Goal: Transaction & Acquisition: Book appointment/travel/reservation

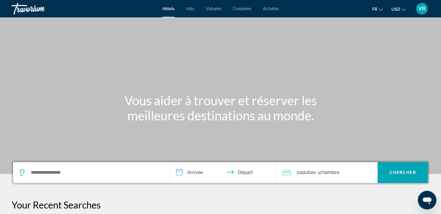
click at [395, 9] on span "USD" at bounding box center [396, 9] width 9 height 5
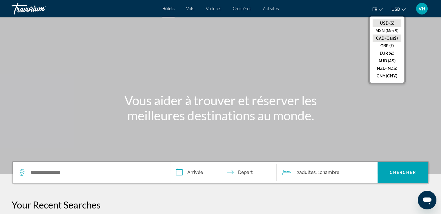
click at [388, 39] on button "CAD (Can$)" at bounding box center [387, 39] width 29 height 8
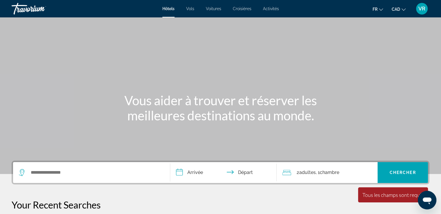
click at [423, 10] on span "VR" at bounding box center [422, 9] width 7 height 6
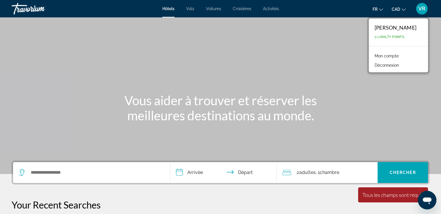
click at [393, 57] on link "Mon compte" at bounding box center [387, 56] width 30 height 8
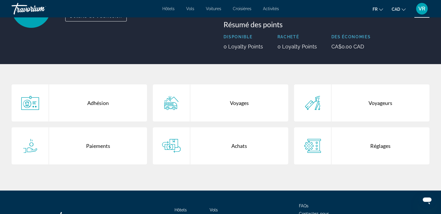
scroll to position [66, 0]
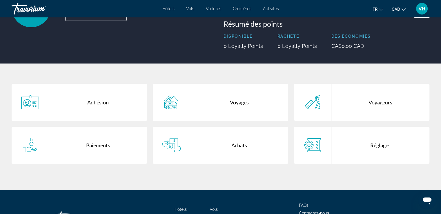
click at [106, 101] on div "Adhésion" at bounding box center [98, 102] width 98 height 37
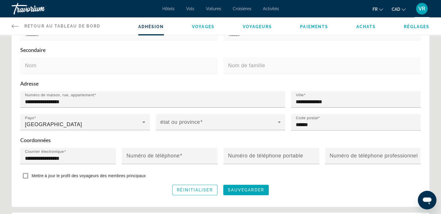
scroll to position [183, 0]
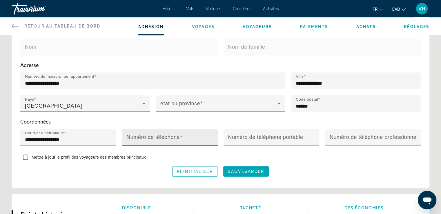
click at [151, 139] on input "Numéro de téléphone" at bounding box center [172, 139] width 90 height 7
type input "**********"
click at [251, 171] on span "sauvegarder" at bounding box center [246, 171] width 36 height 5
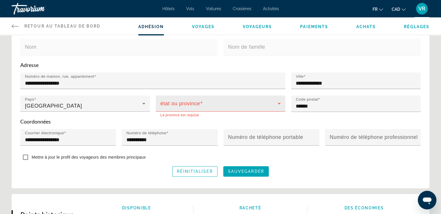
click at [219, 107] on span "Main content" at bounding box center [219, 105] width 118 height 7
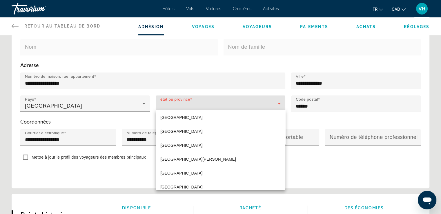
scroll to position [114, 0]
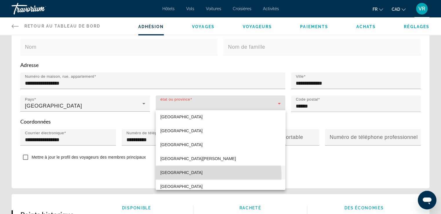
click at [185, 176] on mat-option "[GEOGRAPHIC_DATA]" at bounding box center [221, 173] width 130 height 14
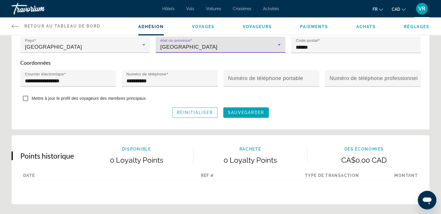
scroll to position [242, 0]
click at [248, 115] on span "Main content" at bounding box center [246, 113] width 46 height 14
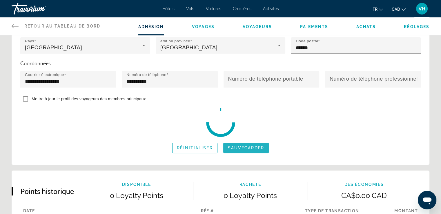
scroll to position [245, 0]
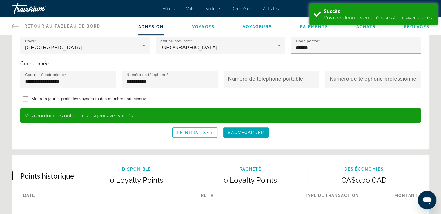
click at [202, 27] on span "Voyages" at bounding box center [203, 26] width 23 height 5
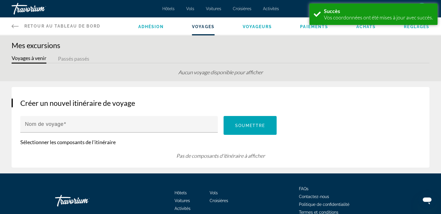
click at [255, 26] on span "Voyageurs" at bounding box center [258, 26] width 30 height 5
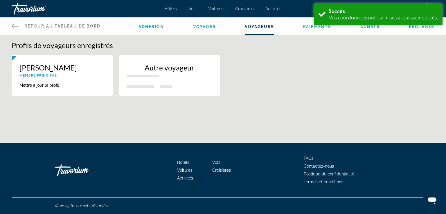
click at [163, 65] on p "Autre voyageur" at bounding box center [170, 67] width 86 height 9
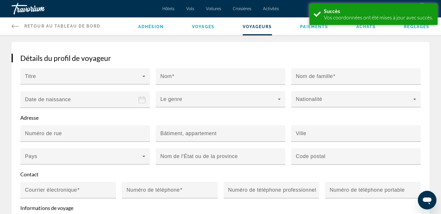
scroll to position [72, 0]
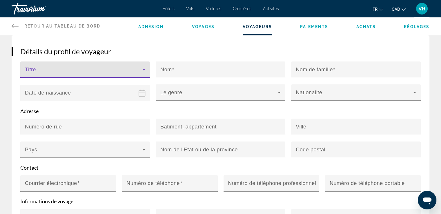
click at [87, 71] on span "Main content" at bounding box center [84, 71] width 118 height 7
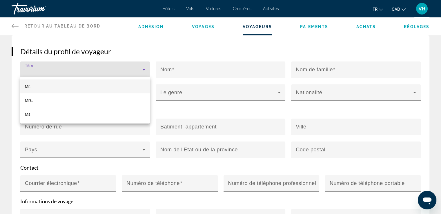
click at [50, 86] on mat-option "Mr." at bounding box center [85, 87] width 130 height 14
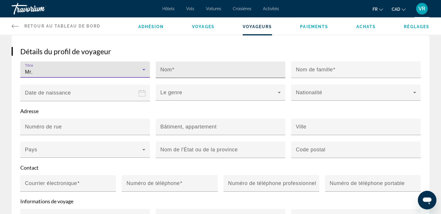
click at [174, 72] on input "Nom" at bounding box center [222, 72] width 124 height 7
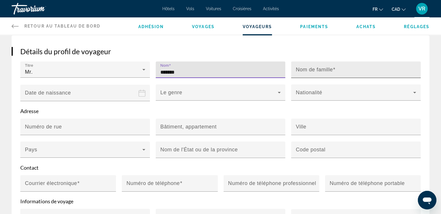
type input "*******"
click at [304, 70] on mat-label "Nom de famille" at bounding box center [314, 70] width 37 height 6
click at [304, 70] on input "Nom de famille" at bounding box center [358, 72] width 124 height 7
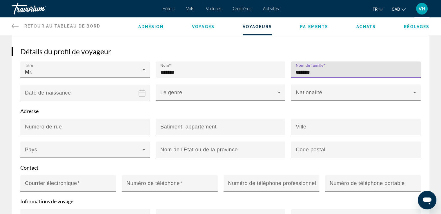
type input "*******"
click at [114, 91] on input "Date of birth" at bounding box center [86, 96] width 132 height 25
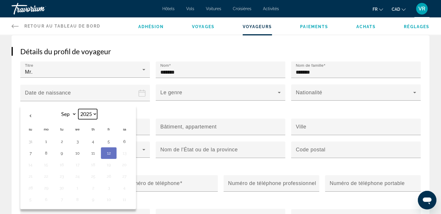
click at [89, 114] on select "**** **** **** **** **** **** **** **** **** **** **** **** **** **** **** ****…" at bounding box center [87, 114] width 19 height 10
select select "****"
click at [78, 109] on select "**** **** **** **** **** **** **** **** **** **** **** **** **** **** **** ****…" at bounding box center [87, 114] width 19 height 10
click at [47, 175] on button "19" at bounding box center [45, 176] width 9 height 8
type input "**********"
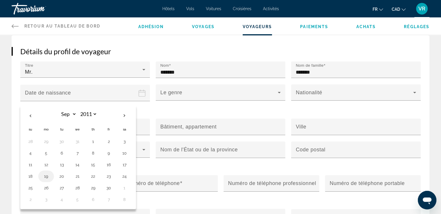
type input "**********"
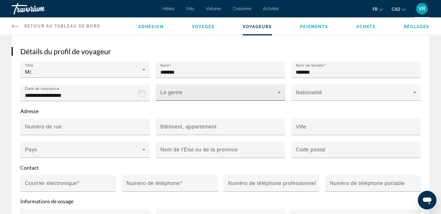
click at [169, 92] on span "Main content" at bounding box center [219, 94] width 118 height 7
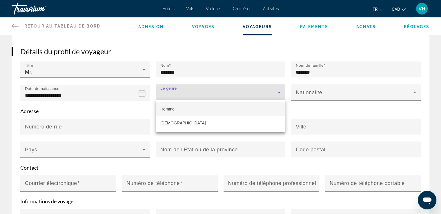
click at [169, 109] on span "Homme" at bounding box center [167, 109] width 14 height 5
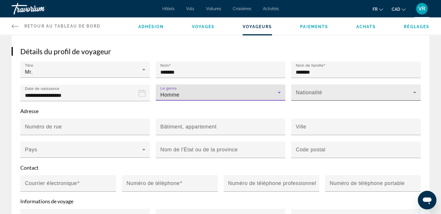
click at [334, 87] on div "Nationalité" at bounding box center [356, 92] width 120 height 16
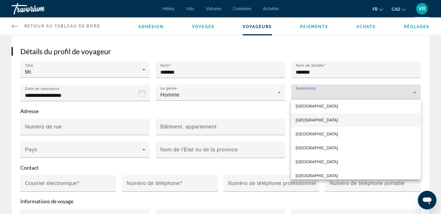
scroll to position [537, 0]
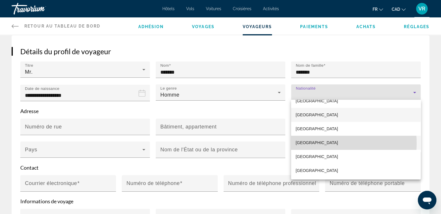
click at [311, 143] on mat-option "Canada" at bounding box center [356, 143] width 130 height 14
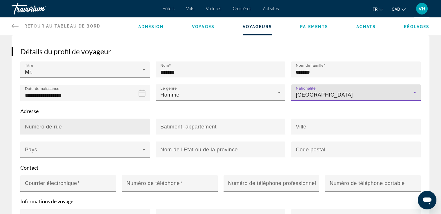
click at [138, 126] on input "Numéro de rue" at bounding box center [87, 129] width 124 height 7
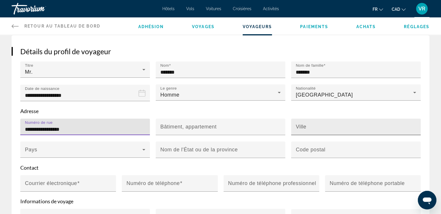
type input "**********"
click at [296, 126] on mat-label "Ville" at bounding box center [301, 127] width 11 height 6
click at [296, 126] on input "Ville" at bounding box center [358, 129] width 124 height 7
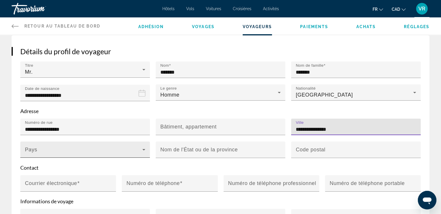
type input "**********"
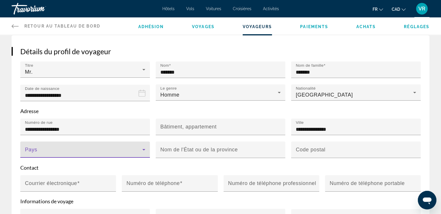
click at [138, 149] on span "Main content" at bounding box center [84, 152] width 118 height 7
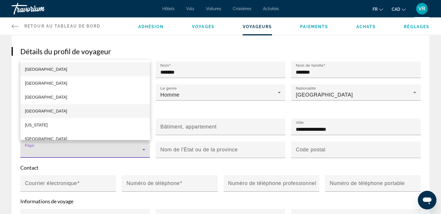
scroll to position [507, 0]
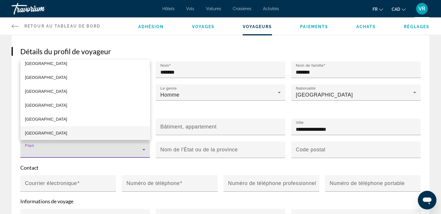
click at [73, 131] on mat-option "Canada" at bounding box center [85, 133] width 130 height 14
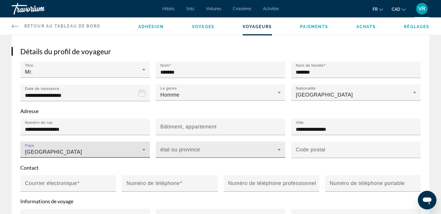
click at [187, 149] on span "Main content" at bounding box center [219, 152] width 118 height 7
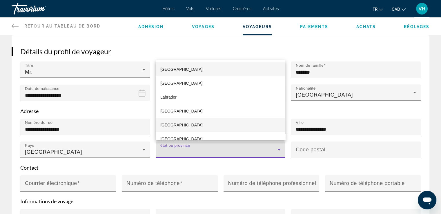
drag, startPoint x: 286, startPoint y: 85, endPoint x: 277, endPoint y: 118, distance: 33.8
click at [277, 118] on div "Alberta British Columbia Labrador Manitoba New Brunswick Newfoundland Newfoundl…" at bounding box center [220, 107] width 441 height 214
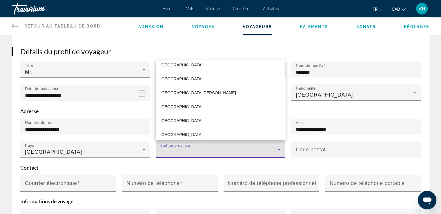
scroll to position [133, 0]
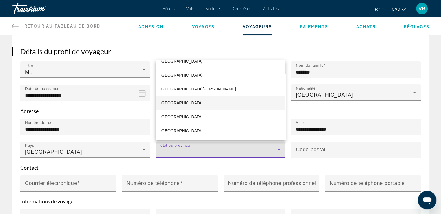
click at [174, 104] on span "Quebec" at bounding box center [181, 103] width 42 height 7
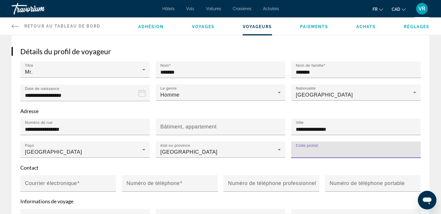
click at [312, 153] on input "Code postal" at bounding box center [358, 152] width 124 height 7
type input "******"
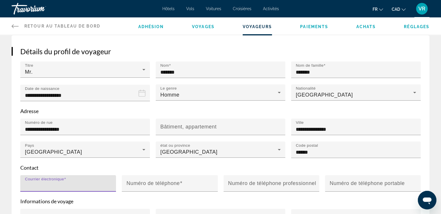
click at [90, 183] on input "Courrier électronique" at bounding box center [70, 186] width 90 height 7
type input "**********"
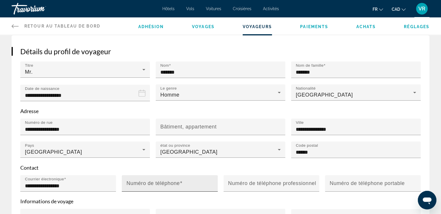
click at [141, 180] on mat-label "Numéro de téléphone" at bounding box center [153, 183] width 53 height 6
click at [141, 183] on input "Numéro de téléphone" at bounding box center [172, 186] width 90 height 7
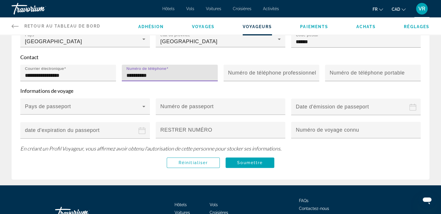
scroll to position [200, 0]
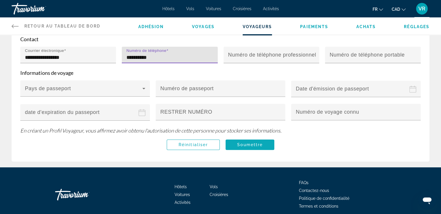
type input "**********"
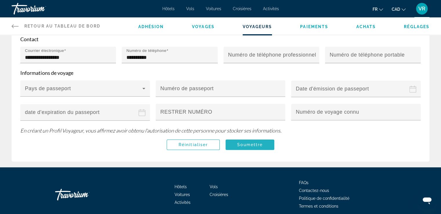
click at [263, 144] on span "Main content" at bounding box center [250, 145] width 49 height 14
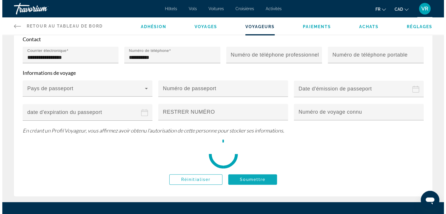
scroll to position [0, 0]
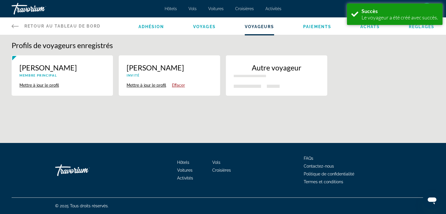
click at [264, 68] on p "Autre voyageur" at bounding box center [277, 67] width 86 height 9
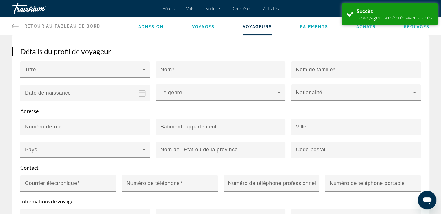
scroll to position [72, 0]
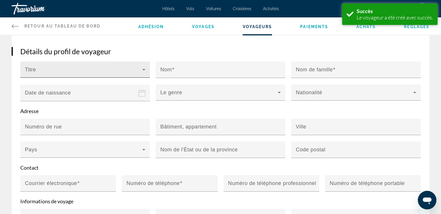
click at [113, 70] on span "Main content" at bounding box center [84, 71] width 118 height 7
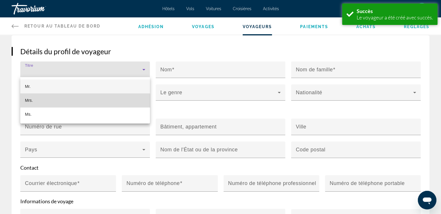
click at [60, 105] on mat-option "Mrs." at bounding box center [85, 100] width 130 height 14
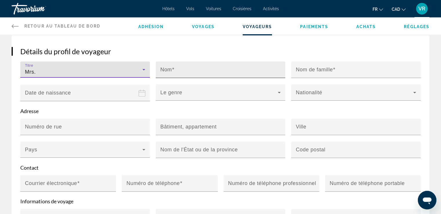
click at [181, 72] on input "Nom" at bounding box center [222, 72] width 124 height 7
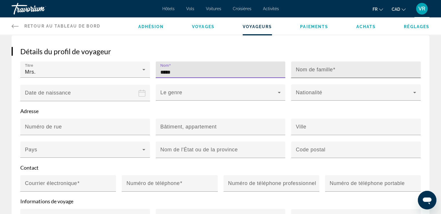
type input "*****"
click at [301, 67] on mat-label "Nom de famille" at bounding box center [314, 70] width 37 height 6
click at [301, 69] on input "Nom de famille" at bounding box center [358, 72] width 124 height 7
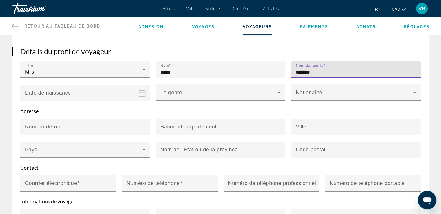
type input "*******"
click at [112, 94] on input "Date of birth" at bounding box center [86, 96] width 132 height 25
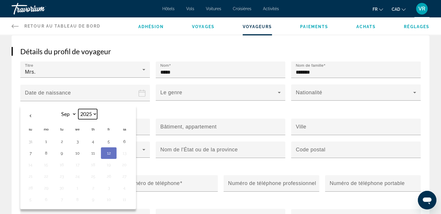
click at [92, 113] on select "**** **** **** **** **** **** **** **** **** **** **** **** **** **** **** ****…" at bounding box center [87, 114] width 19 height 10
select select "****"
click at [78, 109] on select "**** **** **** **** **** **** **** **** **** **** **** **** **** **** **** ****…" at bounding box center [87, 114] width 19 height 10
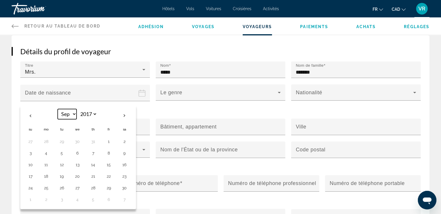
click at [68, 112] on select "*** *** *** *** *** *** *** *** *** *** *** ***" at bounding box center [67, 114] width 19 height 10
select select "**"
click at [58, 109] on select "*** *** *** *** *** *** *** *** *** *** *** ***" at bounding box center [67, 114] width 19 height 10
click at [62, 151] on button "7" at bounding box center [61, 153] width 9 height 8
type input "**********"
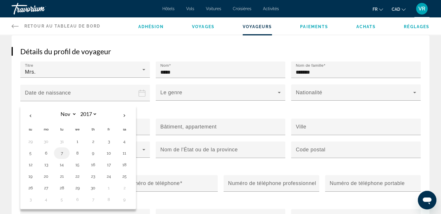
type input "**********"
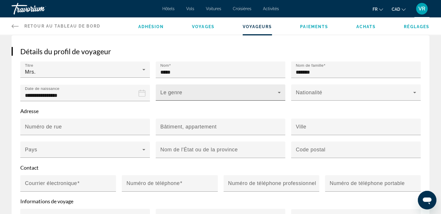
click at [179, 93] on span "Main content" at bounding box center [219, 94] width 118 height 7
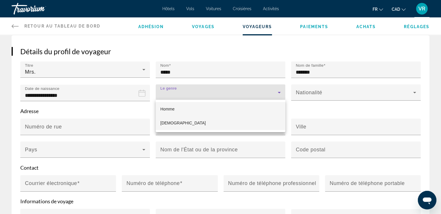
click at [173, 122] on span "Femelle" at bounding box center [183, 123] width 46 height 5
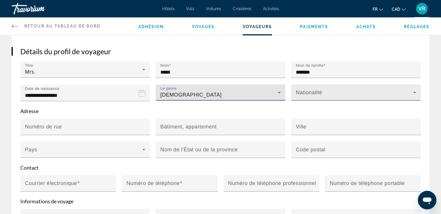
click at [309, 90] on mat-label "Nationalité" at bounding box center [309, 93] width 26 height 6
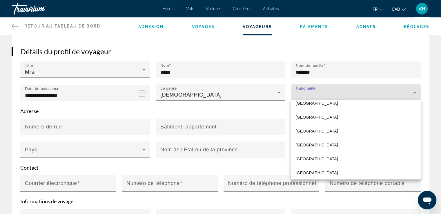
scroll to position [2109, 0]
click at [310, 90] on div at bounding box center [220, 107] width 441 height 214
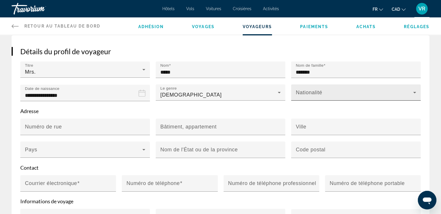
click at [309, 94] on span "Main content" at bounding box center [355, 94] width 118 height 7
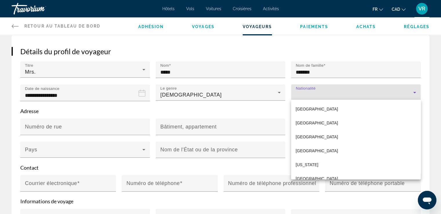
scroll to position [507, 0]
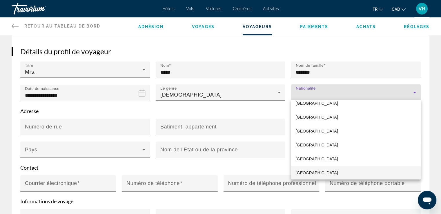
click at [308, 177] on mat-option "Canada" at bounding box center [356, 173] width 130 height 14
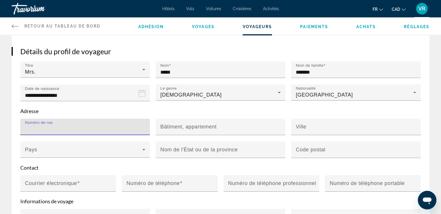
click at [67, 126] on input "Numéro de rue" at bounding box center [87, 129] width 124 height 7
type input "**"
click at [173, 126] on mat-label "Bâtiment, appartement" at bounding box center [188, 127] width 56 height 6
click at [173, 126] on input "Bâtiment, appartement" at bounding box center [222, 129] width 124 height 7
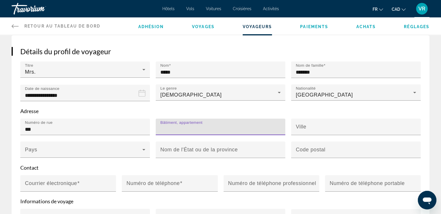
click at [173, 126] on input "Bâtiment, appartement" at bounding box center [222, 129] width 124 height 7
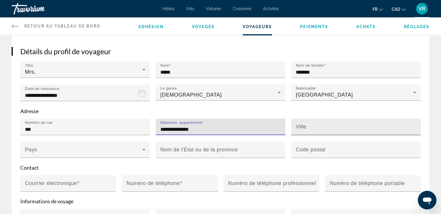
type input "**********"
click at [300, 127] on mat-label "Ville" at bounding box center [301, 127] width 11 height 6
click at [300, 127] on input "Ville" at bounding box center [358, 129] width 124 height 7
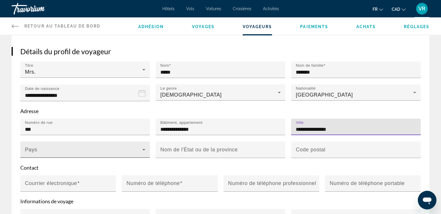
type input "**********"
click at [120, 149] on span "Main content" at bounding box center [84, 152] width 118 height 7
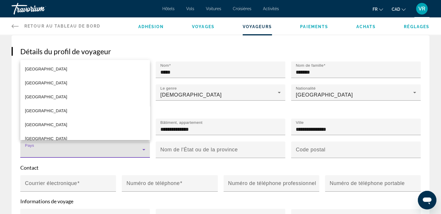
scroll to position [531, 0]
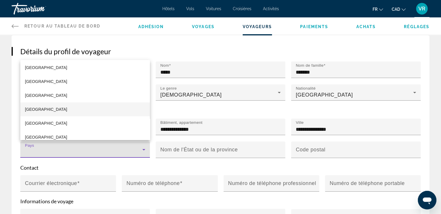
click at [32, 109] on span "Canada" at bounding box center [46, 109] width 42 height 7
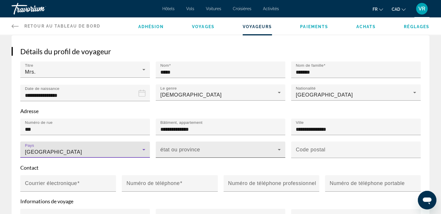
click at [192, 149] on span "Main content" at bounding box center [219, 152] width 118 height 7
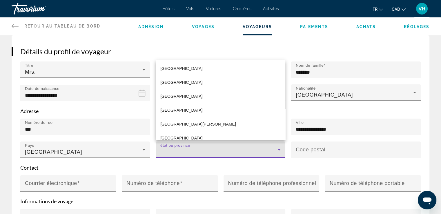
scroll to position [99, 0]
click at [195, 134] on mat-option "Quebec" at bounding box center [221, 138] width 130 height 14
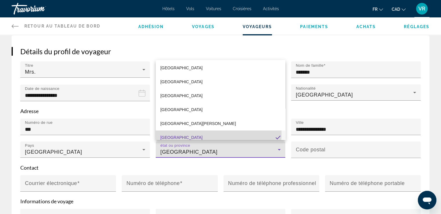
scroll to position [0, 0]
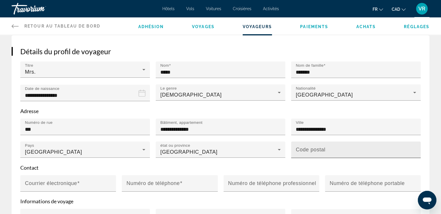
click at [310, 147] on mat-label "Code postal" at bounding box center [311, 150] width 30 height 6
click at [310, 149] on input "Code postal" at bounding box center [358, 152] width 124 height 7
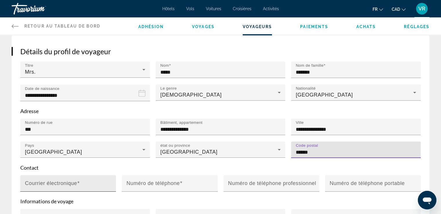
type input "******"
click at [82, 183] on input "Courrier électronique" at bounding box center [70, 186] width 90 height 7
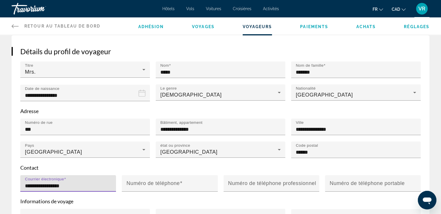
click at [30, 183] on input "**********" at bounding box center [70, 186] width 90 height 7
click at [36, 183] on input "**********" at bounding box center [70, 186] width 90 height 7
type input "**********"
click at [138, 183] on mat-label "Numéro de téléphone" at bounding box center [153, 183] width 53 height 6
click at [138, 183] on input "Numéro de téléphone" at bounding box center [172, 186] width 90 height 7
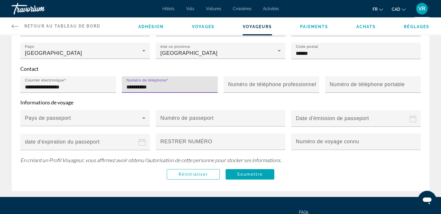
scroll to position [171, 0]
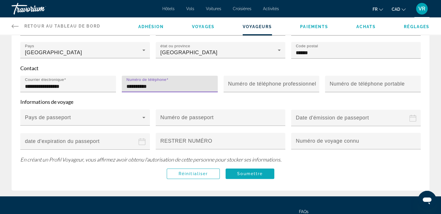
type input "**********"
click at [254, 171] on span "Soumettre" at bounding box center [250, 173] width 26 height 5
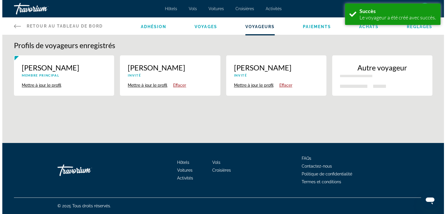
scroll to position [0, 0]
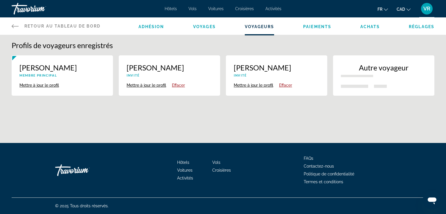
click at [313, 28] on span "Paiements" at bounding box center [317, 26] width 28 height 5
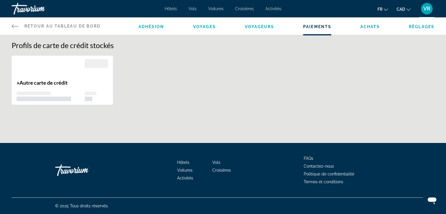
click at [57, 81] on span "Autre carte de crédit" at bounding box center [43, 83] width 48 height 6
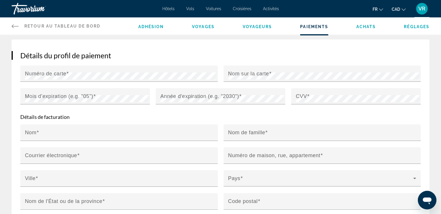
scroll to position [87, 0]
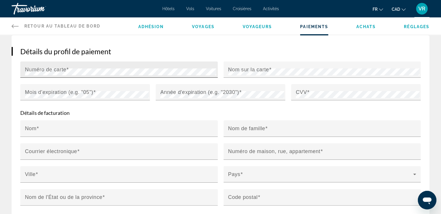
click at [58, 70] on mat-label "Numéro de carte" at bounding box center [45, 70] width 41 height 6
click at [239, 69] on mat-label "Nom sur la carte" at bounding box center [248, 70] width 41 height 6
drag, startPoint x: 86, startPoint y: 91, endPoint x: 93, endPoint y: 94, distance: 8.2
click at [93, 94] on label "Mois d'expiration (e.g. "05")" at bounding box center [60, 92] width 71 height 6
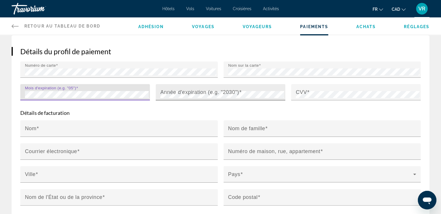
click at [172, 93] on mat-label "Année d'expiration (e.g. "2030")" at bounding box center [199, 92] width 79 height 6
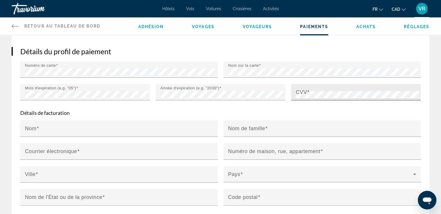
click at [304, 94] on mat-label "CVV" at bounding box center [301, 92] width 11 height 6
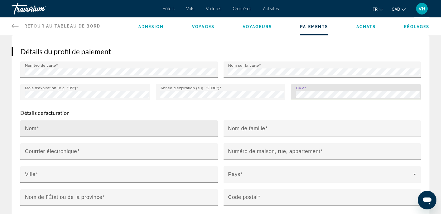
click at [156, 129] on input "Nom" at bounding box center [121, 131] width 192 height 7
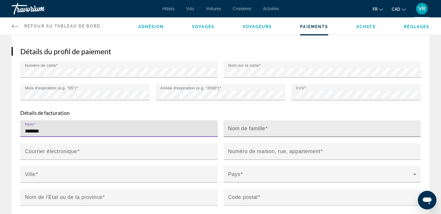
type input "*******"
click at [243, 126] on mat-label "Nom de famille" at bounding box center [246, 129] width 37 height 6
click at [243, 128] on input "Nom de famille" at bounding box center [324, 131] width 192 height 7
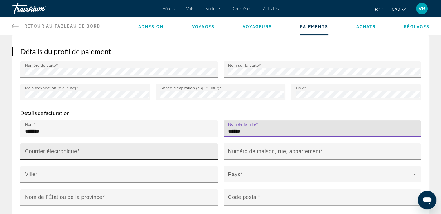
type input "******"
click at [98, 153] on input "Courrier électronique" at bounding box center [121, 154] width 192 height 7
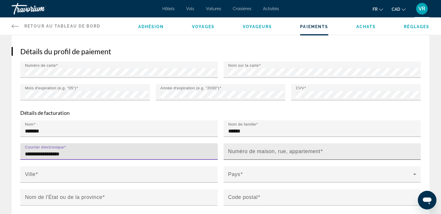
type input "**********"
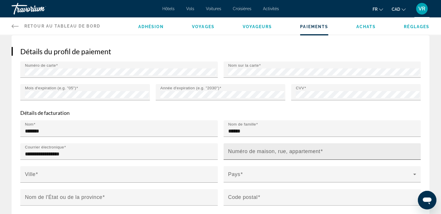
click at [235, 150] on mat-label "Numéro de maison, rue, appartement" at bounding box center [274, 152] width 92 height 6
click at [235, 151] on input "Numéro de maison, rue, appartement" at bounding box center [324, 154] width 192 height 7
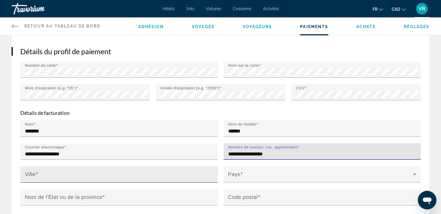
type input "**********"
click at [107, 174] on input "Ville" at bounding box center [121, 177] width 192 height 7
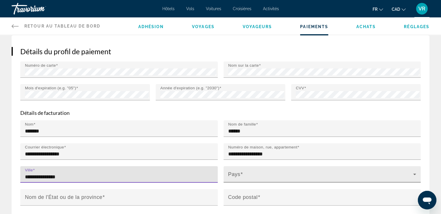
type input "**********"
click at [239, 174] on span "Main content" at bounding box center [320, 176] width 185 height 7
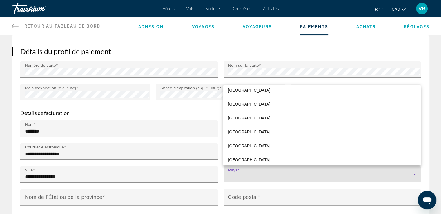
scroll to position [518, 0]
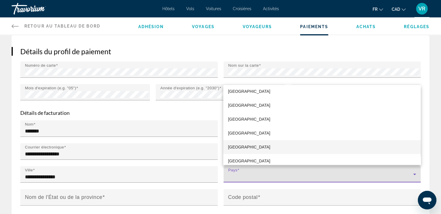
click at [260, 148] on mat-option "Canada" at bounding box center [321, 147] width 197 height 14
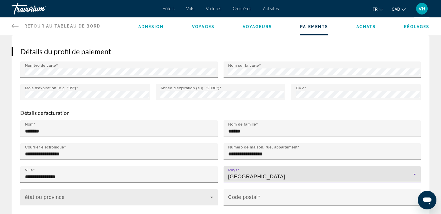
click at [104, 196] on span "Main content" at bounding box center [117, 199] width 185 height 7
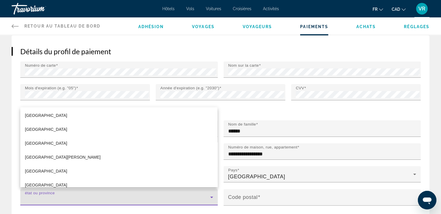
scroll to position [113, 0]
click at [19, 171] on div at bounding box center [220, 107] width 441 height 214
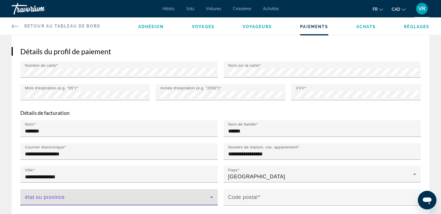
click at [57, 197] on span "Main content" at bounding box center [117, 199] width 185 height 7
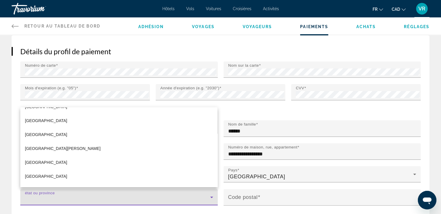
scroll to position [123, 0]
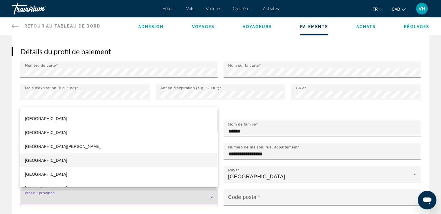
click at [63, 157] on mat-option "Quebec" at bounding box center [118, 160] width 197 height 14
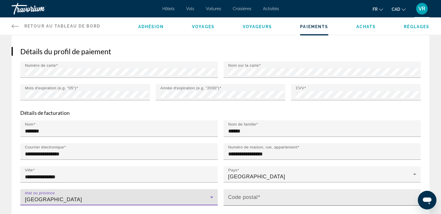
click at [239, 198] on input "Code postal" at bounding box center [324, 199] width 192 height 7
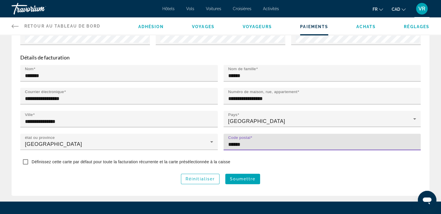
scroll to position [151, 0]
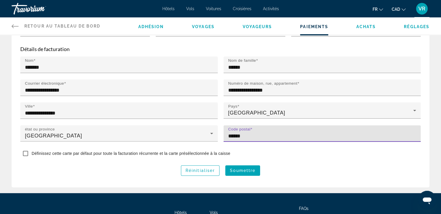
type input "******"
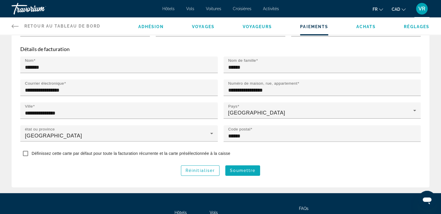
click at [252, 172] on span "Main content" at bounding box center [242, 171] width 35 height 14
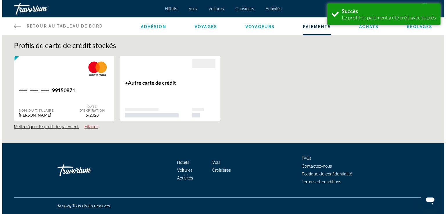
scroll to position [0, 0]
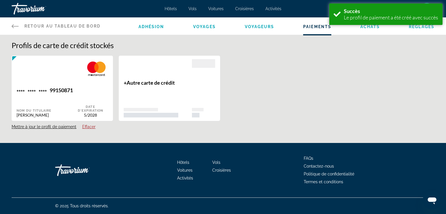
click at [372, 30] on div "Adhésion Voyages Voyageurs Paiements Achats Réglages" at bounding box center [286, 25] width 296 height 17
click at [371, 25] on span "Achats" at bounding box center [370, 26] width 20 height 5
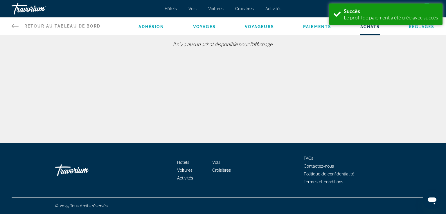
click at [422, 27] on span "Réglages" at bounding box center [422, 26] width 26 height 5
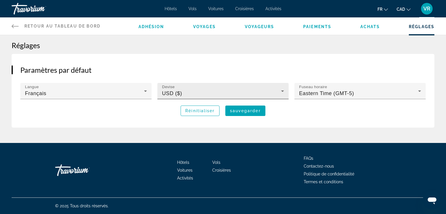
click at [279, 95] on div "USD ($)" at bounding box center [221, 93] width 119 height 7
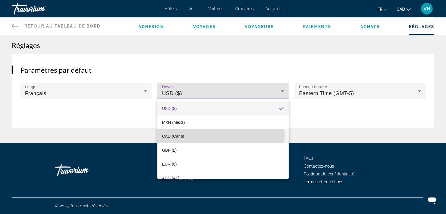
click at [180, 135] on span "CAD (Can$)" at bounding box center [173, 136] width 22 height 5
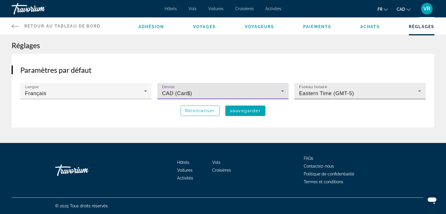
click at [329, 94] on span "Eastern Time (GMT-5)" at bounding box center [326, 94] width 55 height 6
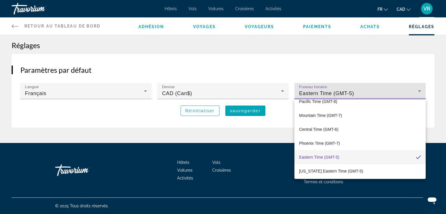
scroll to position [46, 0]
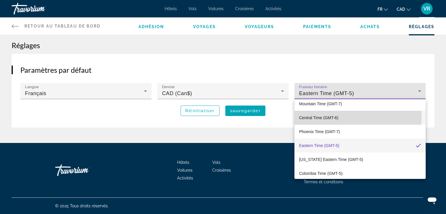
click at [340, 118] on mat-option "Central Time (GMT-6)" at bounding box center [359, 118] width 131 height 14
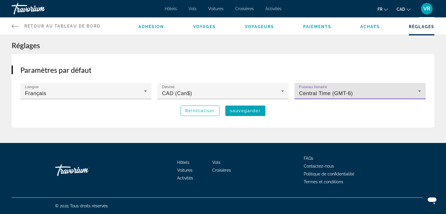
click at [351, 91] on span "Central Time (GMT-6)" at bounding box center [326, 94] width 54 height 6
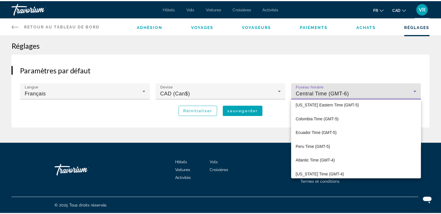
scroll to position [104, 0]
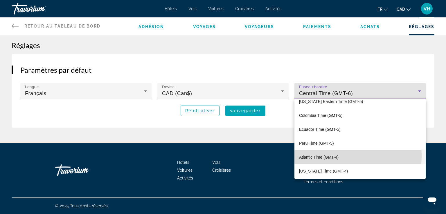
click at [326, 156] on span "Atlantic Time (GMT-4)" at bounding box center [318, 157] width 39 height 7
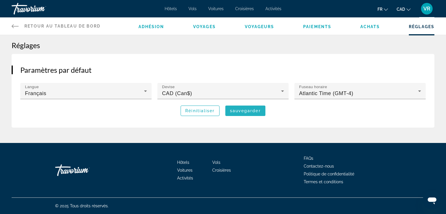
click at [254, 109] on span "sauvegarder" at bounding box center [245, 111] width 31 height 5
click at [171, 7] on span "Hôtels" at bounding box center [171, 8] width 12 height 5
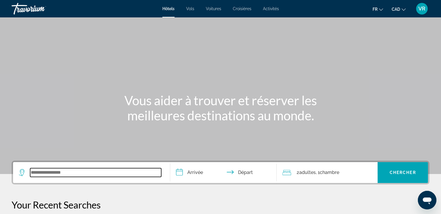
click at [55, 175] on input "Search widget" at bounding box center [95, 172] width 131 height 9
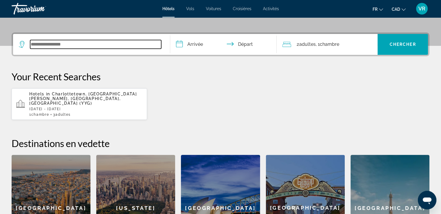
scroll to position [142, 0]
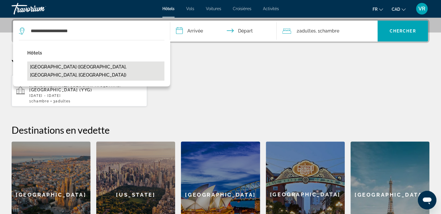
click at [113, 69] on button "[GEOGRAPHIC_DATA] ([GEOGRAPHIC_DATA], [GEOGRAPHIC_DATA], [GEOGRAPHIC_DATA])" at bounding box center [95, 71] width 137 height 19
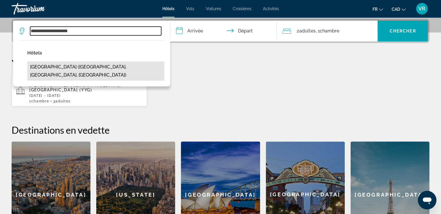
type input "**********"
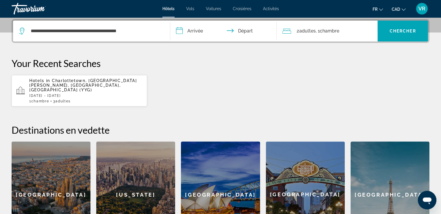
click at [192, 29] on input "**********" at bounding box center [224, 32] width 109 height 23
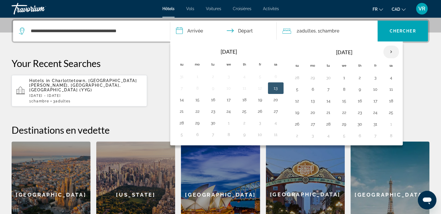
click at [390, 53] on th "Next month" at bounding box center [392, 52] width 16 height 13
click at [182, 135] on button "30" at bounding box center [181, 136] width 9 height 8
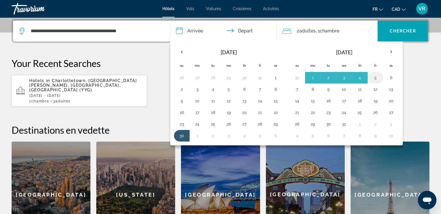
click at [373, 80] on button "5" at bounding box center [375, 78] width 9 height 8
type input "**********"
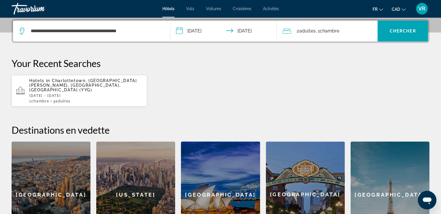
click at [320, 30] on span ", 1 Chambre pièces" at bounding box center [328, 31] width 24 height 8
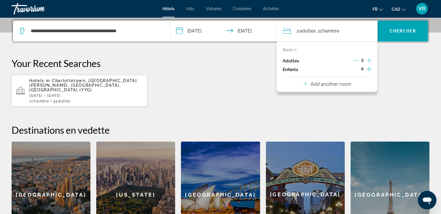
click at [353, 60] on div "Adultes 2" at bounding box center [327, 61] width 89 height 9
click at [357, 60] on icon "Decrement adults" at bounding box center [355, 60] width 5 height 0
click at [369, 70] on icon "Increment children" at bounding box center [369, 69] width 5 height 7
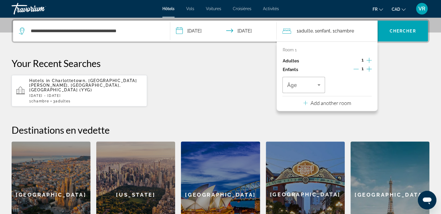
click at [369, 70] on icon "Increment children" at bounding box center [369, 69] width 5 height 7
click at [315, 84] on span "Travelers: 1 adult, 2 children" at bounding box center [302, 85] width 30 height 7
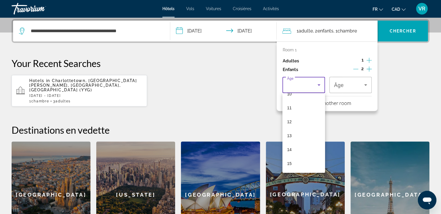
scroll to position [150, 0]
click at [296, 148] on mat-option "14" at bounding box center [304, 147] width 42 height 14
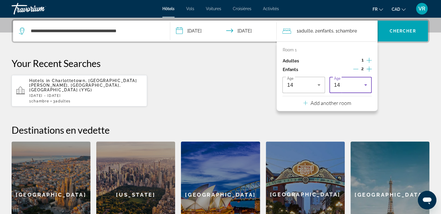
click at [346, 88] on div "14" at bounding box center [349, 85] width 30 height 7
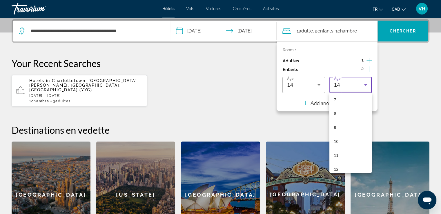
scroll to position [100, 0]
click at [345, 114] on mat-option "8" at bounding box center [351, 114] width 42 height 14
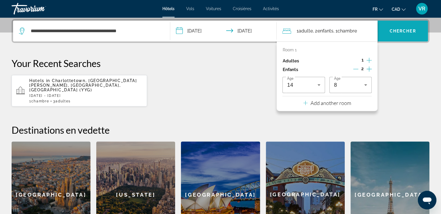
click at [406, 28] on span "Search widget" at bounding box center [403, 31] width 50 height 14
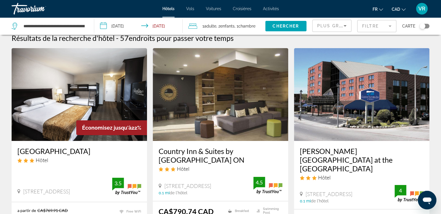
scroll to position [4, 0]
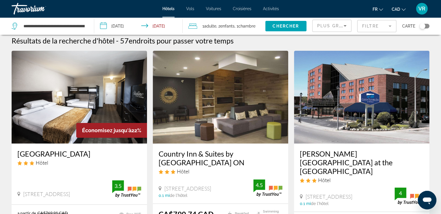
click at [122, 83] on img "Main content" at bounding box center [80, 97] width 136 height 93
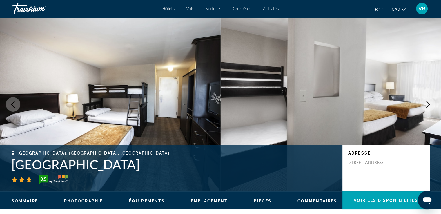
click at [427, 106] on icon "Next image" at bounding box center [428, 104] width 7 height 7
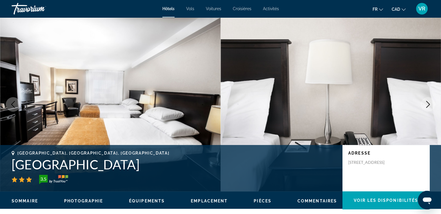
click at [427, 106] on icon "Next image" at bounding box center [428, 104] width 7 height 7
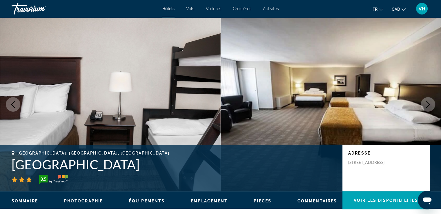
click at [427, 106] on icon "Next image" at bounding box center [428, 104] width 7 height 7
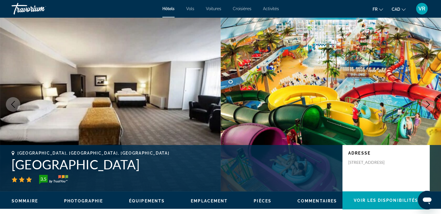
click at [427, 106] on icon "Next image" at bounding box center [428, 104] width 7 height 7
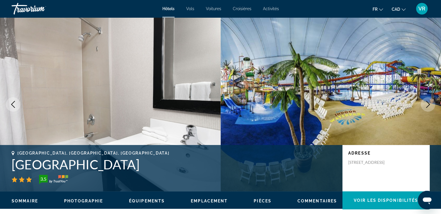
click at [427, 106] on icon "Next image" at bounding box center [428, 104] width 7 height 7
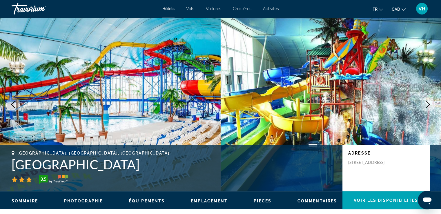
click at [427, 106] on icon "Next image" at bounding box center [428, 104] width 7 height 7
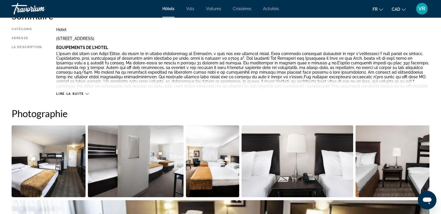
scroll to position [215, 0]
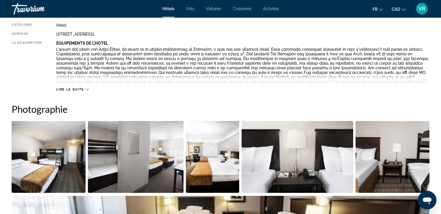
click at [70, 89] on span "Lire la suite" at bounding box center [70, 90] width 28 height 4
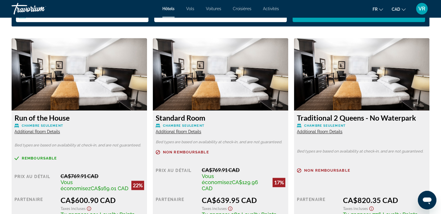
scroll to position [819, 0]
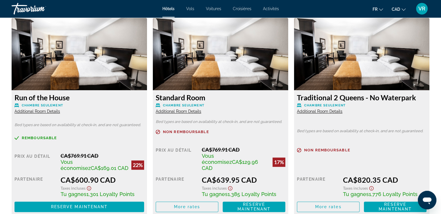
click at [122, 49] on img "Main content" at bounding box center [80, 54] width 136 height 73
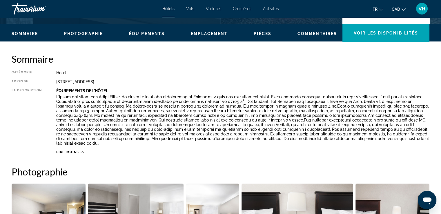
scroll to position [163, 0]
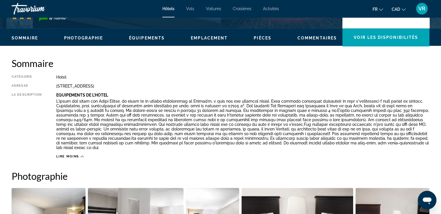
click at [92, 33] on div "Sommaire Photographie Équipements Emplacement Pièces Commentaires Voir les disp…" at bounding box center [220, 37] width 441 height 18
click at [93, 40] on span "Photographie" at bounding box center [83, 38] width 39 height 5
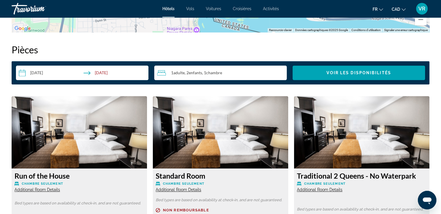
scroll to position [738, 0]
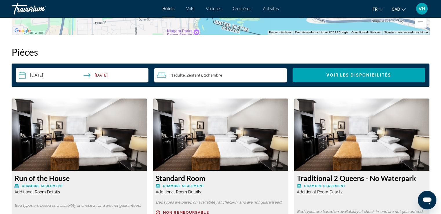
click at [98, 143] on img "Main content" at bounding box center [80, 134] width 136 height 73
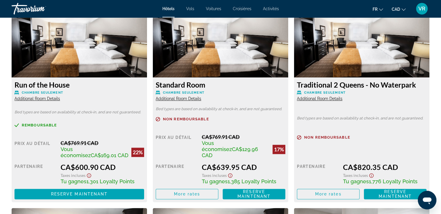
scroll to position [829, 0]
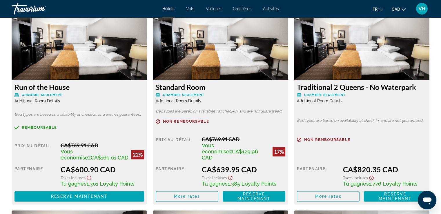
click at [50, 99] on span "Additional Room Details" at bounding box center [38, 101] width 46 height 5
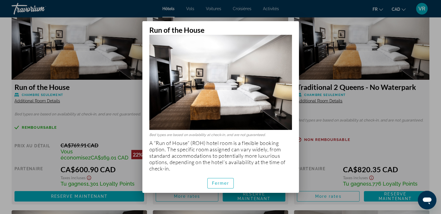
scroll to position [9, 0]
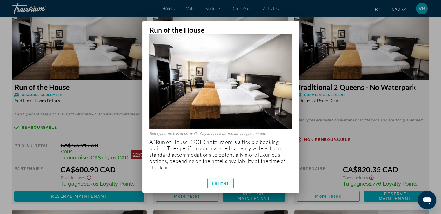
click at [222, 181] on span "Fermer" at bounding box center [220, 183] width 17 height 5
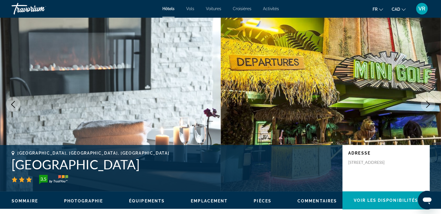
scroll to position [829, 0]
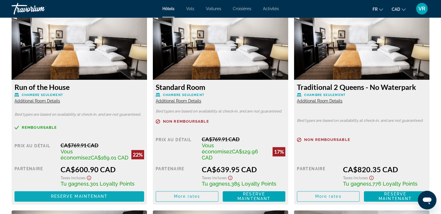
click at [113, 189] on span "Main content" at bounding box center [80, 196] width 130 height 14
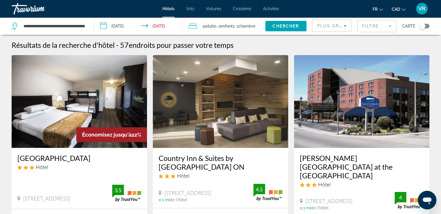
click at [338, 26] on span "Plus grandes économies" at bounding box center [351, 26] width 69 height 5
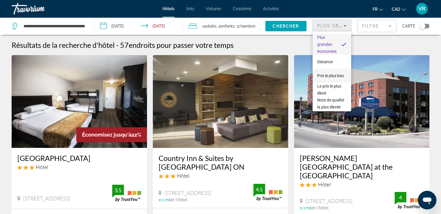
click at [325, 73] on span "Prix le plus bas" at bounding box center [330, 75] width 27 height 5
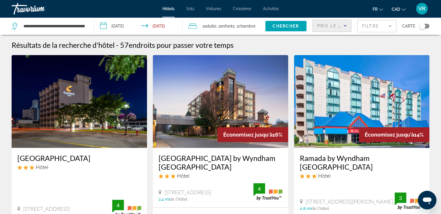
click at [380, 27] on mat-form-field "Filtre" at bounding box center [376, 26] width 39 height 12
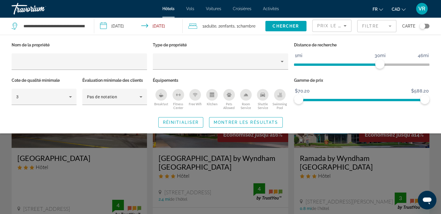
click at [162, 91] on div "Breakfast" at bounding box center [162, 95] width 12 height 12
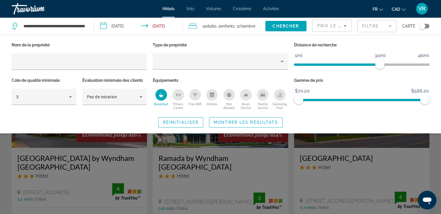
click at [196, 95] on icon "Free Wifi" at bounding box center [195, 95] width 2 height 1
click at [280, 95] on icon "Swimming Pool" at bounding box center [280, 94] width 2 height 3
click at [258, 123] on span "Montrer les résultats" at bounding box center [246, 122] width 64 height 5
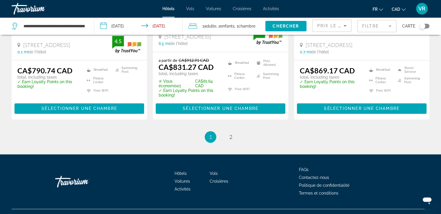
scroll to position [857, 0]
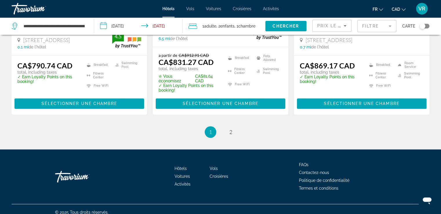
drag, startPoint x: 444, startPoint y: 37, endPoint x: 8, endPoint y: 3, distance: 437.2
click at [232, 132] on link "page 2" at bounding box center [231, 132] width 10 height 10
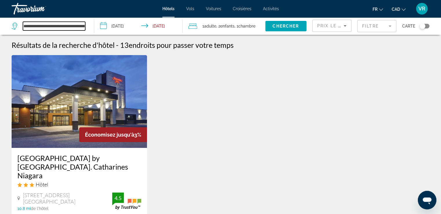
click at [72, 28] on input "**********" at bounding box center [54, 26] width 62 height 9
click at [310, 137] on div "Économisez jusqu'à 3% Hampton Inn by Hilton St. Catharines Niagara Hôtel 89 Mea…" at bounding box center [221, 175] width 424 height 241
click at [169, 8] on span "Hôtels" at bounding box center [168, 8] width 12 height 5
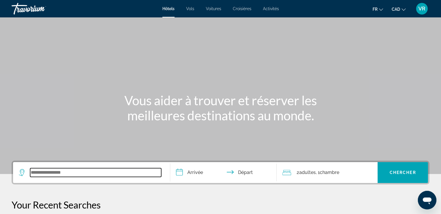
click at [63, 176] on input "Search widget" at bounding box center [95, 172] width 131 height 9
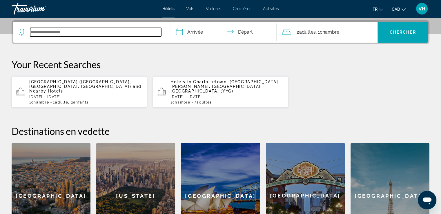
scroll to position [142, 0]
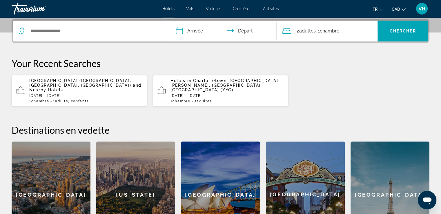
click at [207, 84] on span "Charlottetown, [GEOGRAPHIC_DATA][PERSON_NAME], [GEOGRAPHIC_DATA], [GEOGRAPHIC_D…" at bounding box center [225, 85] width 108 height 14
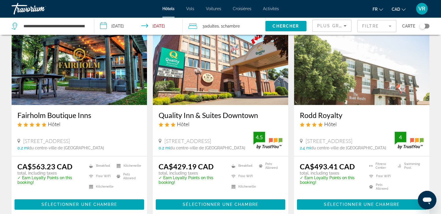
scroll to position [272, 0]
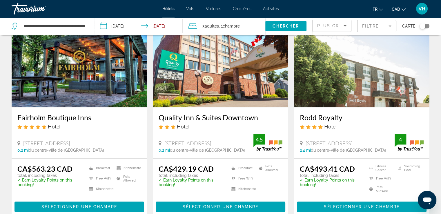
click at [366, 97] on img "Main content" at bounding box center [362, 61] width 136 height 93
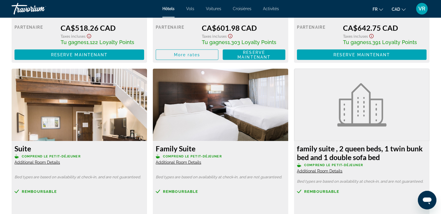
scroll to position [1114, 0]
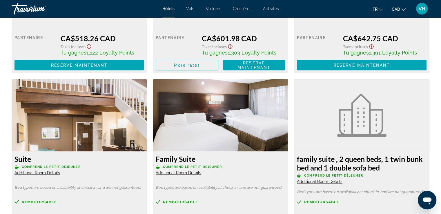
click at [53, 174] on span "Additional Room Details" at bounding box center [38, 173] width 46 height 5
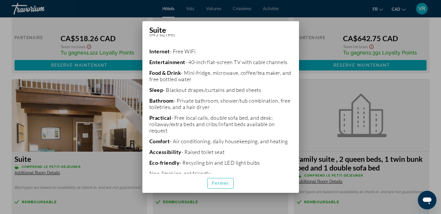
scroll to position [283, 0]
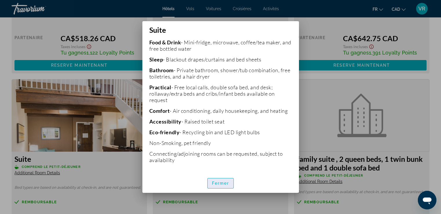
click at [227, 184] on span "Fermer" at bounding box center [220, 183] width 17 height 5
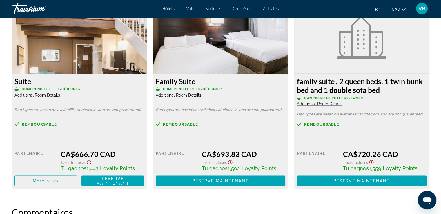
scroll to position [1194, 0]
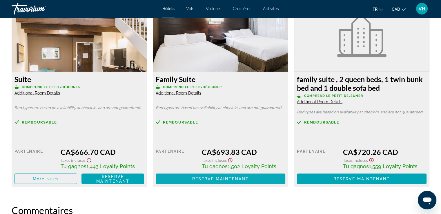
click at [248, 181] on span "Reserve maintenant" at bounding box center [220, 179] width 57 height 5
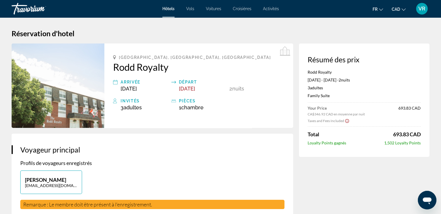
click at [422, 11] on span "VR" at bounding box center [422, 9] width 7 height 6
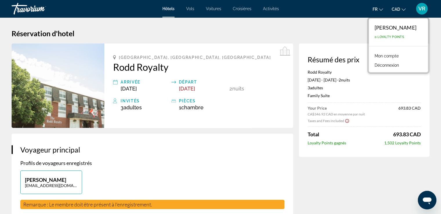
click at [397, 65] on button "Déconnexion" at bounding box center [387, 66] width 30 height 8
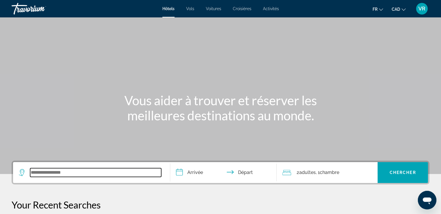
click at [68, 172] on input "Search widget" at bounding box center [95, 172] width 131 height 9
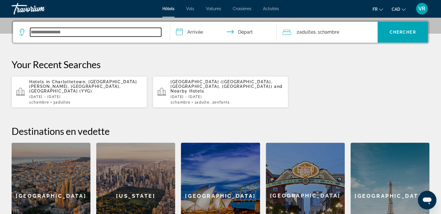
scroll to position [142, 0]
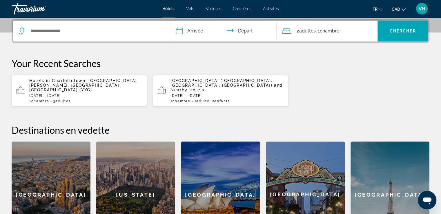
click at [102, 79] on span "Charlottetown, [GEOGRAPHIC_DATA][PERSON_NAME], [GEOGRAPHIC_DATA], [GEOGRAPHIC_D…" at bounding box center [83, 85] width 108 height 14
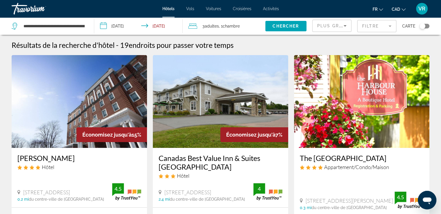
click at [323, 26] on span "Plus grandes économies" at bounding box center [351, 26] width 69 height 5
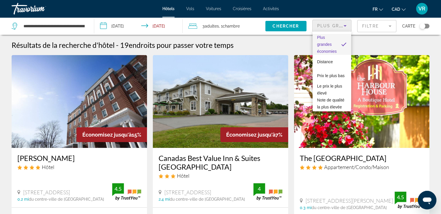
click at [323, 26] on div at bounding box center [220, 107] width 441 height 214
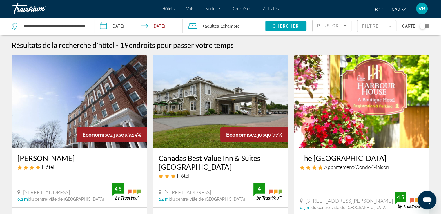
click at [373, 24] on mat-form-field "Filtre" at bounding box center [376, 26] width 39 height 12
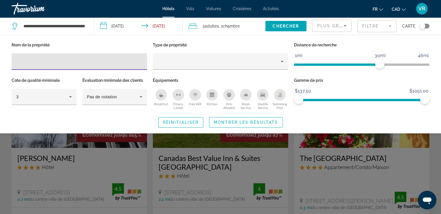
click at [373, 24] on mat-form-field "Filtre" at bounding box center [376, 26] width 39 height 12
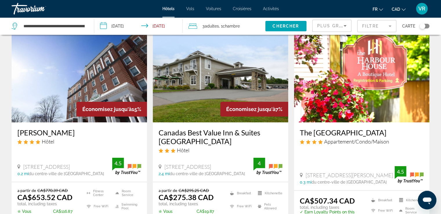
scroll to position [24, 0]
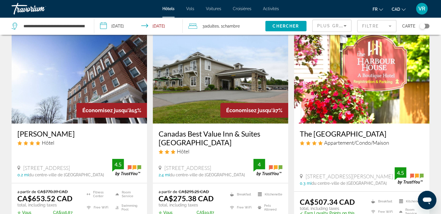
click at [384, 80] on img "Main content" at bounding box center [362, 77] width 136 height 93
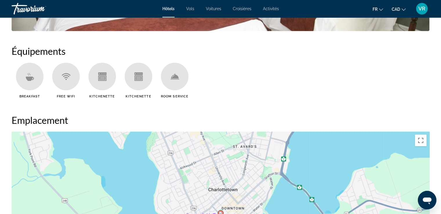
scroll to position [450, 0]
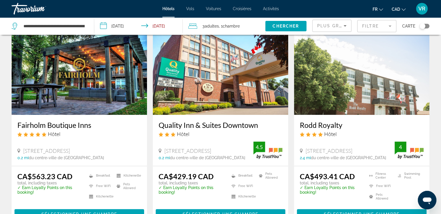
scroll to position [266, 0]
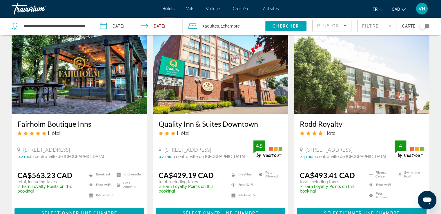
click at [236, 91] on img "Main content" at bounding box center [221, 67] width 136 height 93
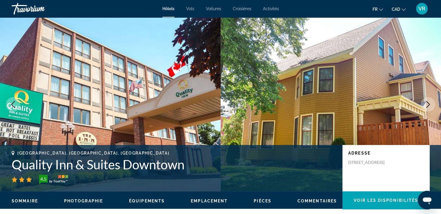
click at [430, 103] on icon "Next image" at bounding box center [428, 104] width 7 height 7
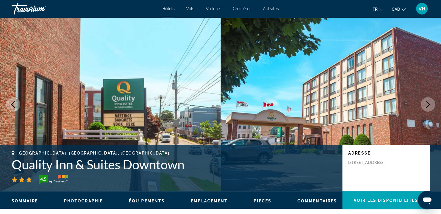
click at [430, 103] on icon "Next image" at bounding box center [428, 104] width 7 height 7
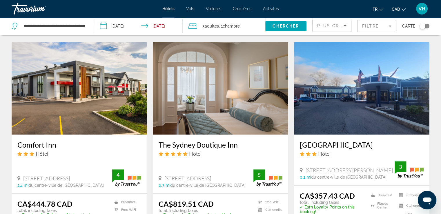
scroll to position [461, 0]
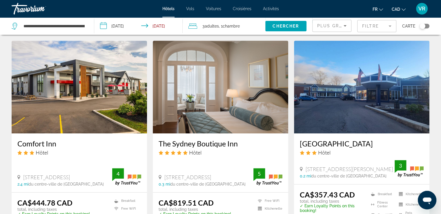
click at [77, 109] on img "Main content" at bounding box center [80, 87] width 136 height 93
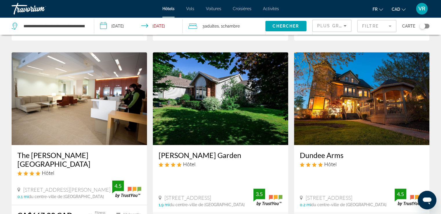
scroll to position [661, 0]
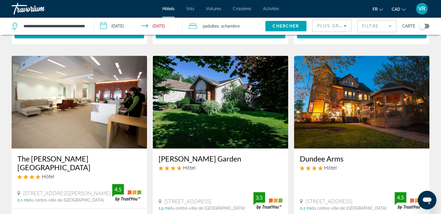
click at [62, 135] on img "Main content" at bounding box center [80, 102] width 136 height 93
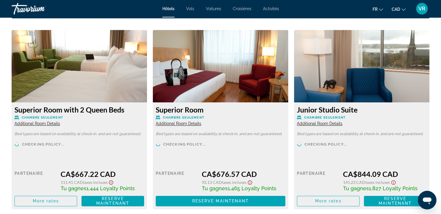
scroll to position [796, 0]
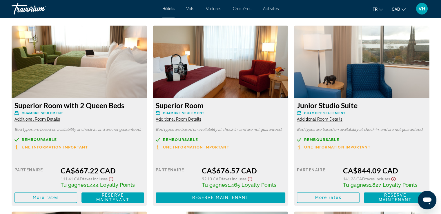
click at [336, 119] on span "Additional Room Details" at bounding box center [320, 119] width 46 height 5
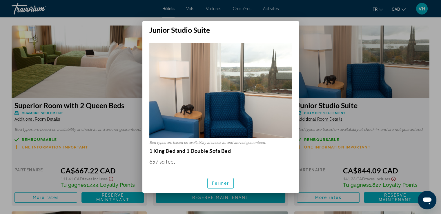
scroll to position [0, 0]
click at [227, 179] on span "button" at bounding box center [221, 183] width 26 height 14
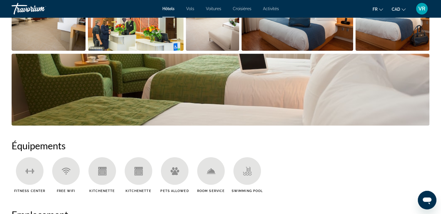
scroll to position [323, 0]
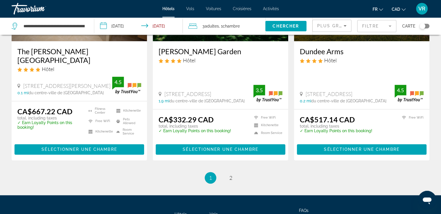
scroll to position [821, 0]
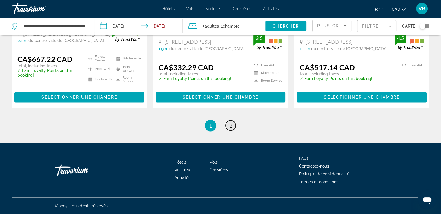
click at [230, 127] on span "2" at bounding box center [231, 125] width 3 height 6
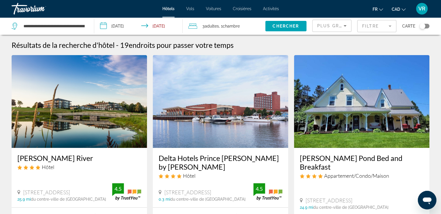
click at [90, 105] on img "Main content" at bounding box center [80, 101] width 136 height 93
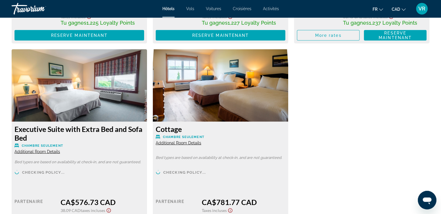
scroll to position [1350, 0]
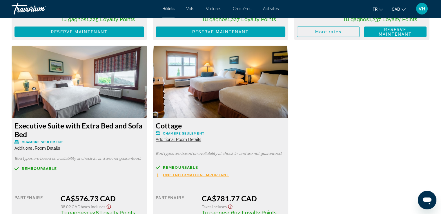
click at [187, 139] on span "Additional Room Details" at bounding box center [179, 139] width 46 height 5
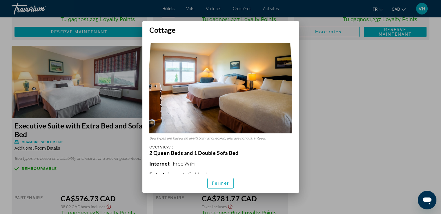
scroll to position [0, 0]
click at [224, 183] on span "Fermer" at bounding box center [220, 183] width 17 height 5
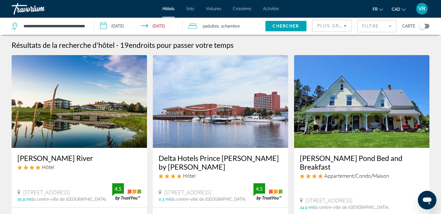
click at [282, 99] on img "Main content" at bounding box center [221, 101] width 136 height 93
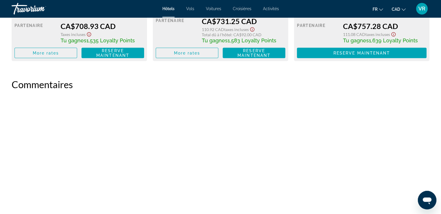
scroll to position [1101, 0]
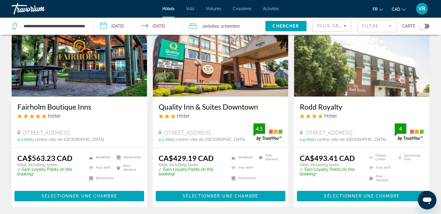
scroll to position [286, 0]
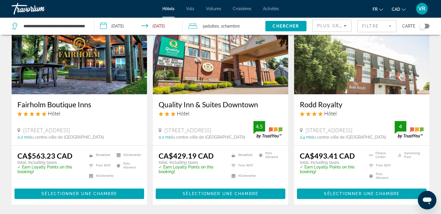
click at [351, 59] on img "Main content" at bounding box center [362, 47] width 136 height 93
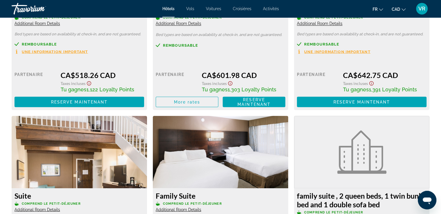
scroll to position [1168, 0]
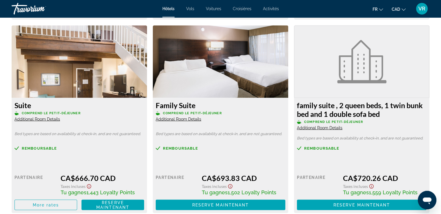
click at [190, 118] on span "Additional Room Details" at bounding box center [179, 119] width 46 height 5
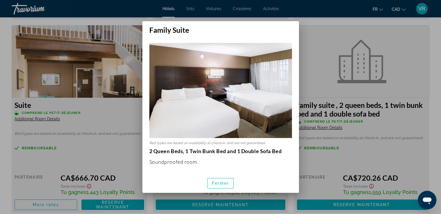
scroll to position [0, 0]
click at [221, 181] on span "Fermer" at bounding box center [220, 183] width 17 height 5
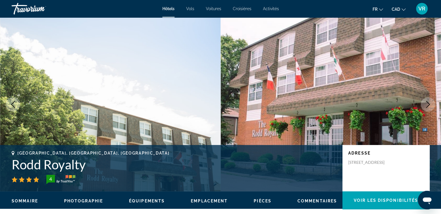
click at [169, 8] on span "Hôtels" at bounding box center [168, 8] width 12 height 5
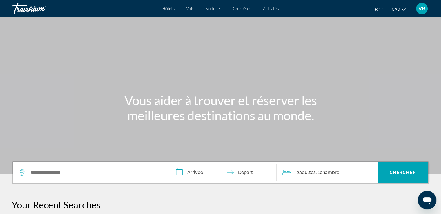
click at [425, 10] on span "VR" at bounding box center [422, 9] width 7 height 6
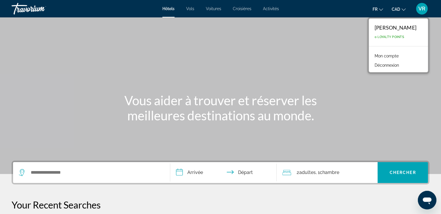
click at [390, 65] on button "Déconnexion" at bounding box center [387, 66] width 30 height 8
